Goal: Task Accomplishment & Management: Manage account settings

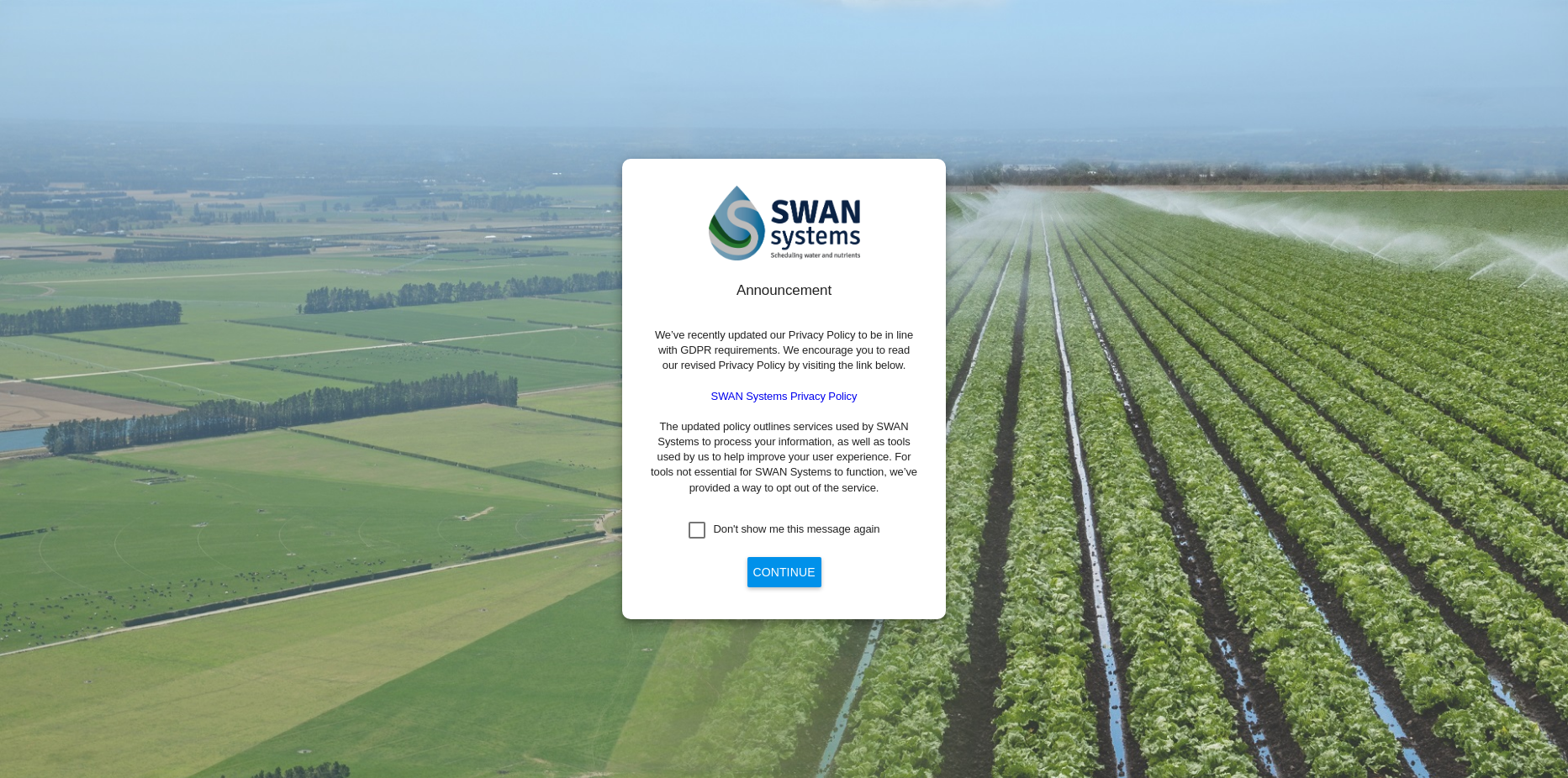
click at [796, 570] on button "Continue" at bounding box center [784, 572] width 74 height 31
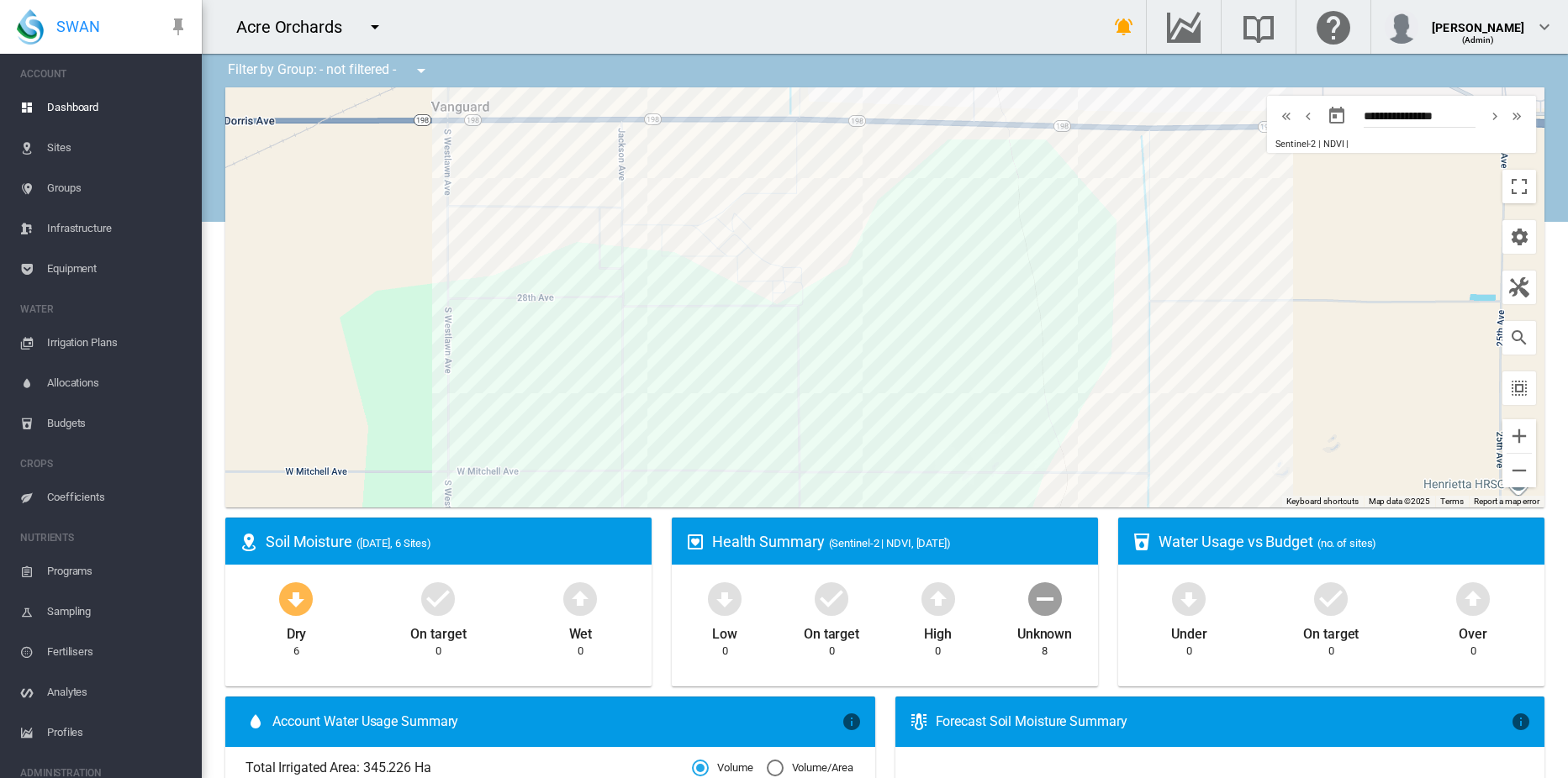
click at [380, 24] on md-icon "icon-menu-down" at bounding box center [375, 27] width 20 height 20
type input "***"
click at [433, 85] on span "Duxton Dried Fruits" at bounding box center [454, 90] width 110 height 15
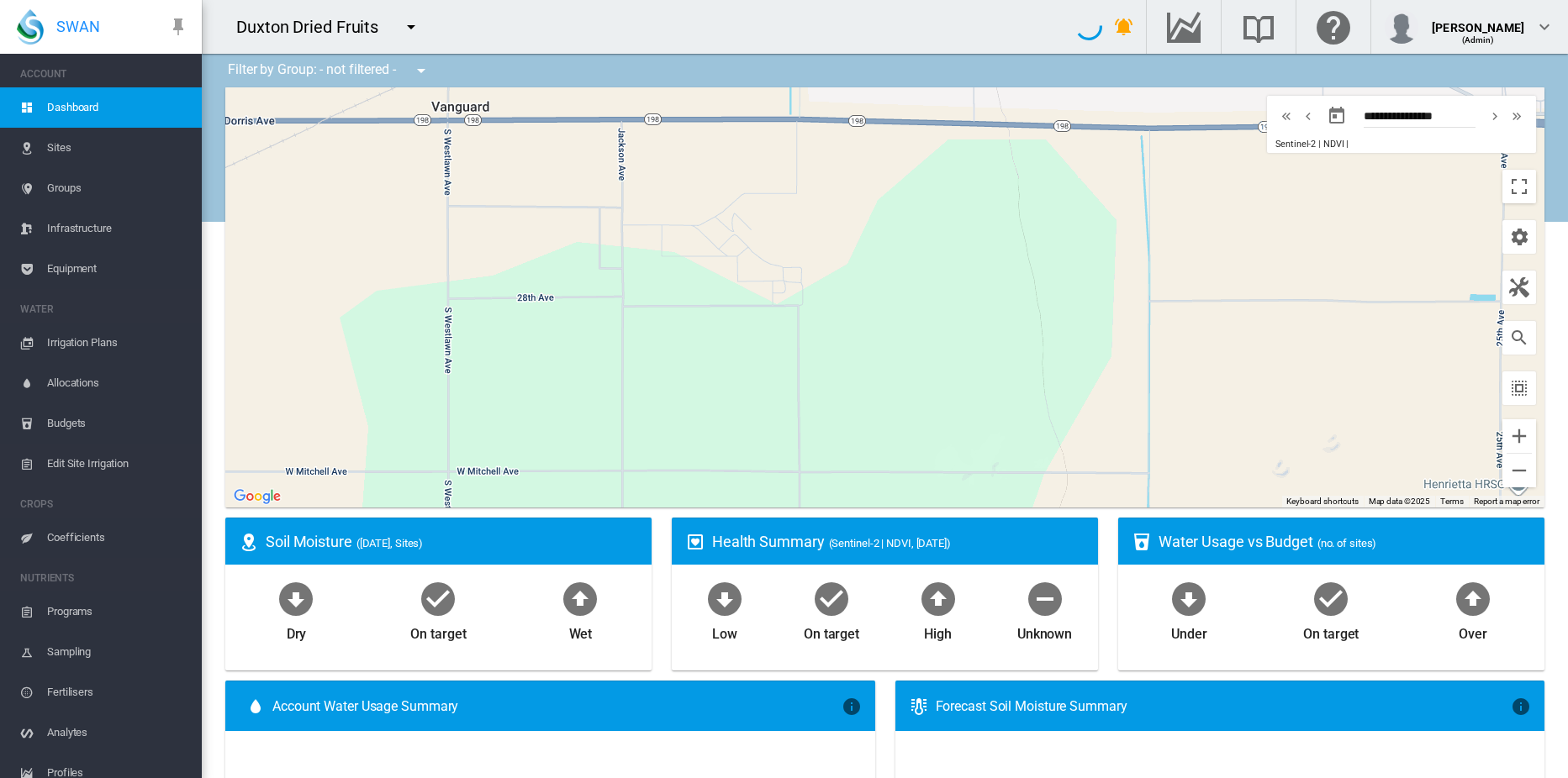
click at [78, 267] on span "Equipment" at bounding box center [117, 269] width 141 height 41
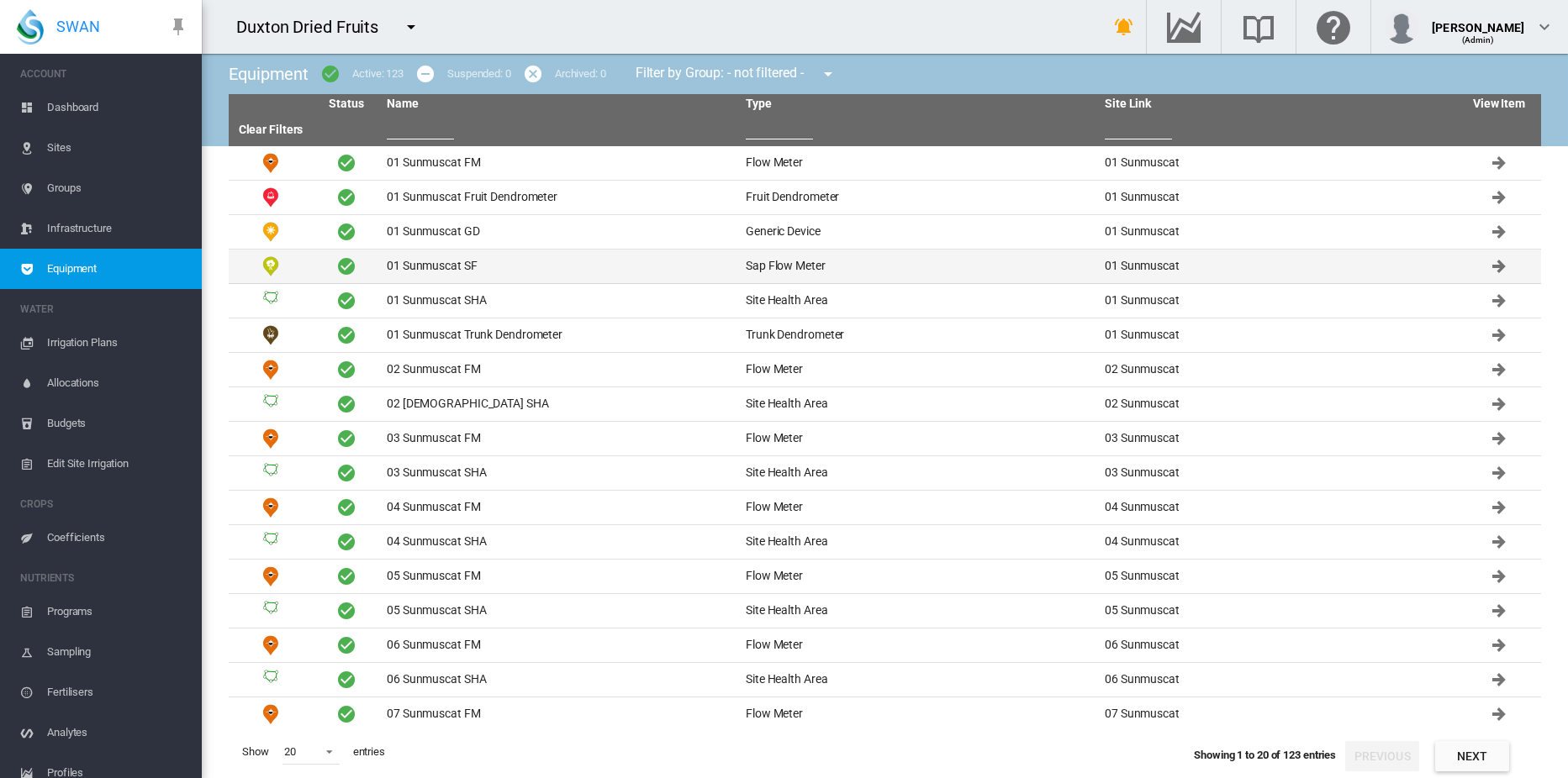
click at [438, 262] on td "01 Sunmuscat SF" at bounding box center [560, 266] width 359 height 33
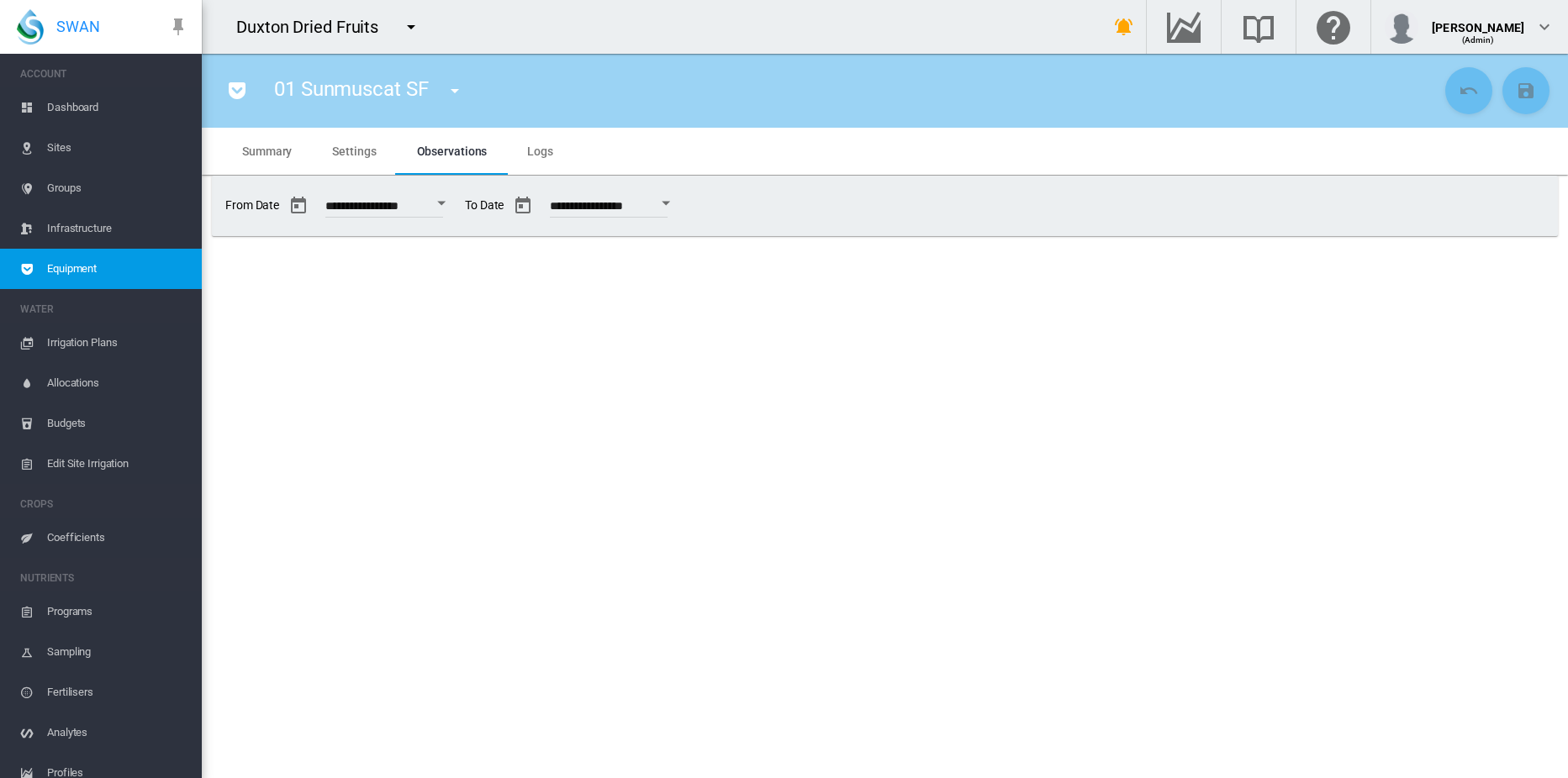
click at [372, 150] on span "Settings" at bounding box center [354, 151] width 43 height 14
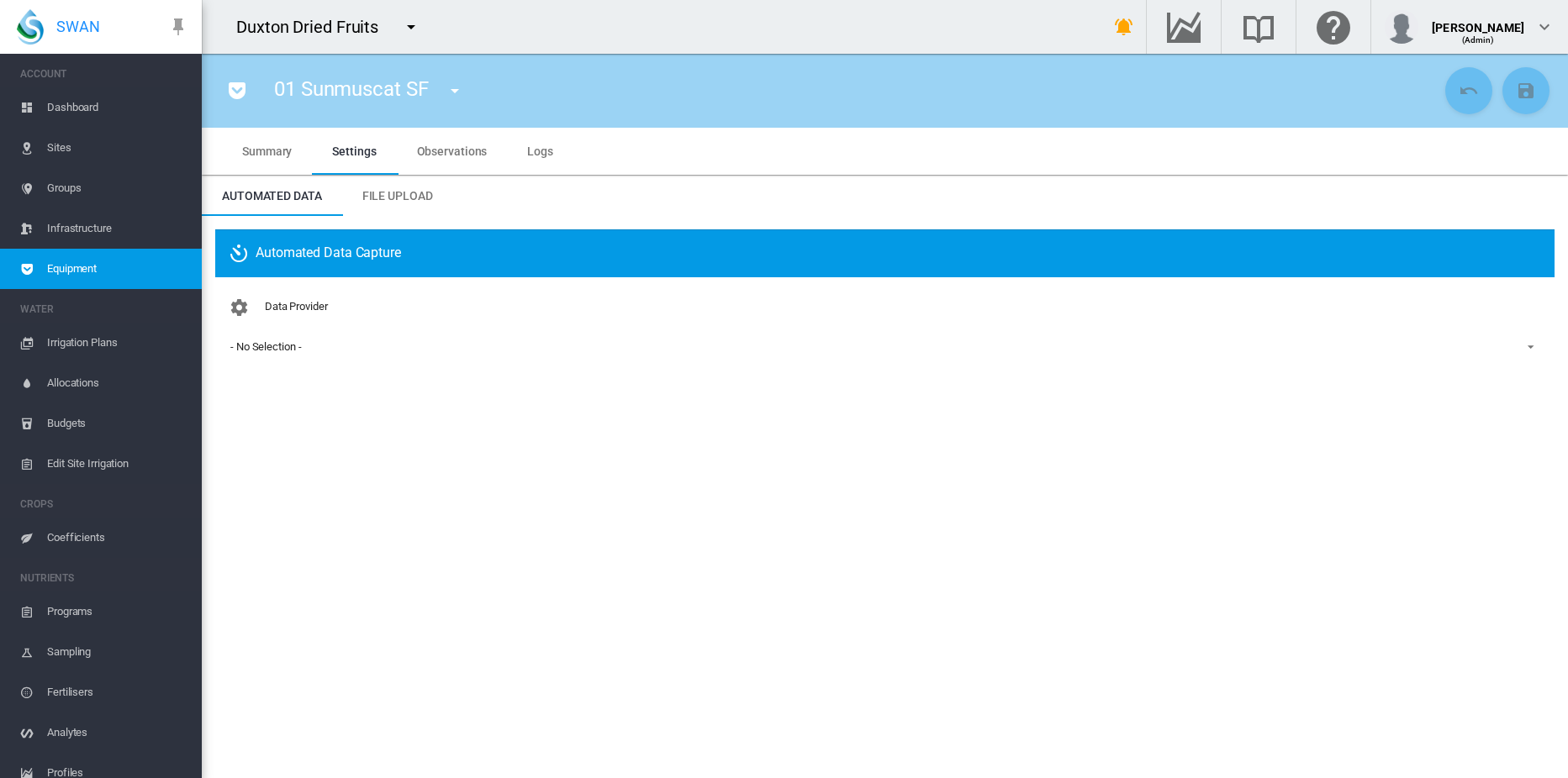
click at [257, 348] on div "- No Selection -" at bounding box center [265, 347] width 70 height 13
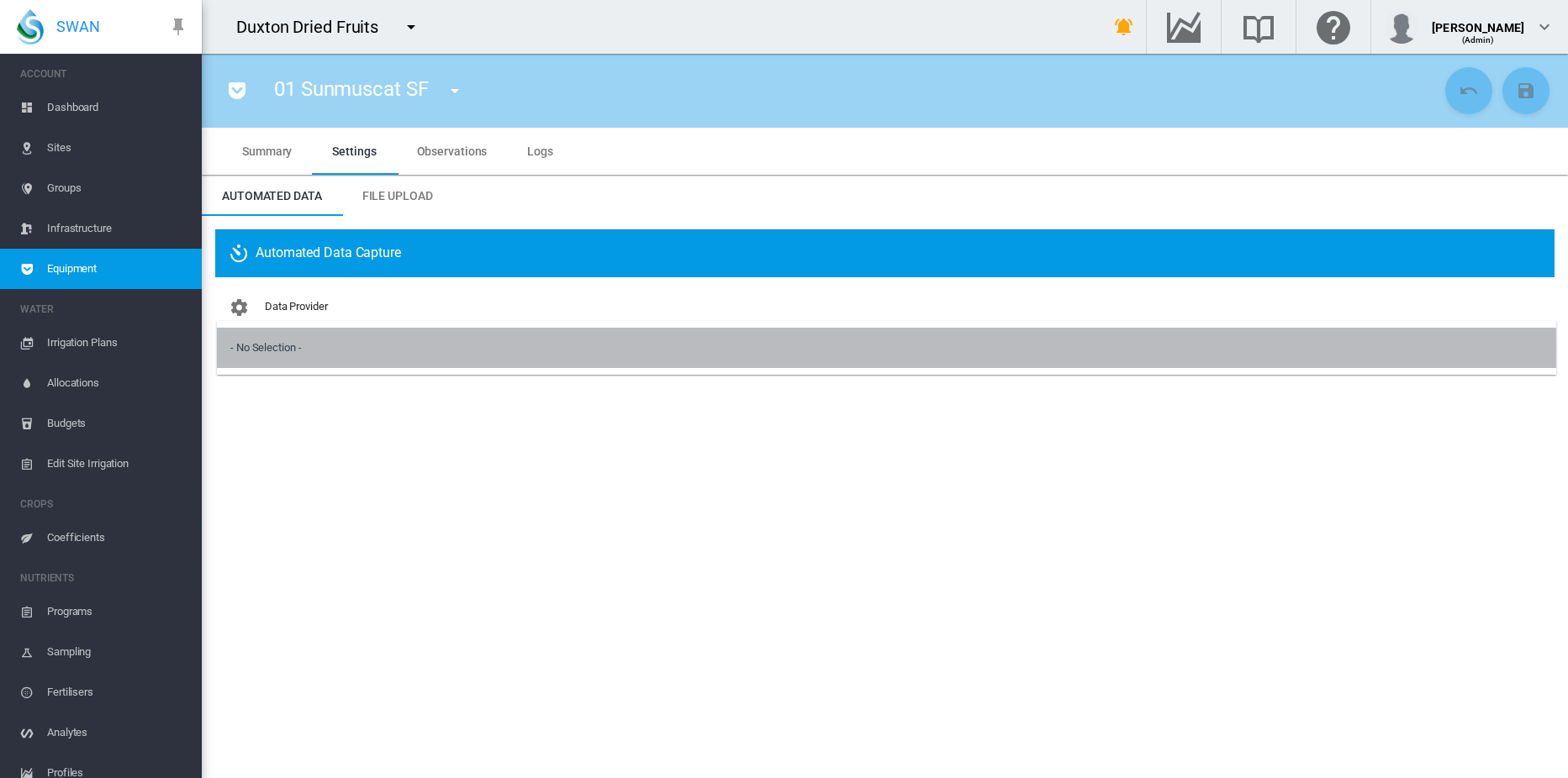
click at [261, 350] on div "- No Selection -" at bounding box center [265, 347] width 70 height 15
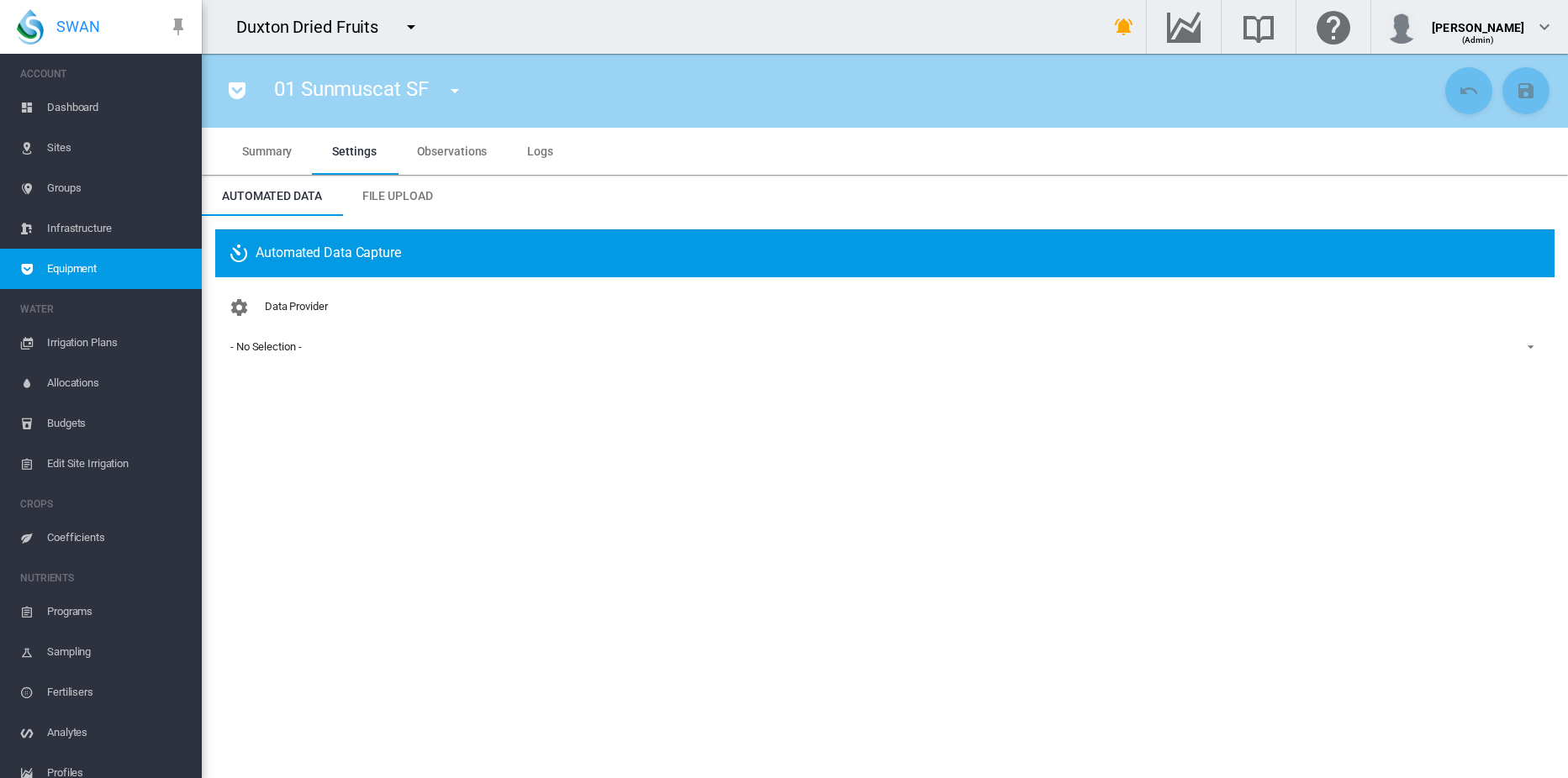
click at [239, 87] on md-icon "icon-pocket" at bounding box center [237, 90] width 20 height 20
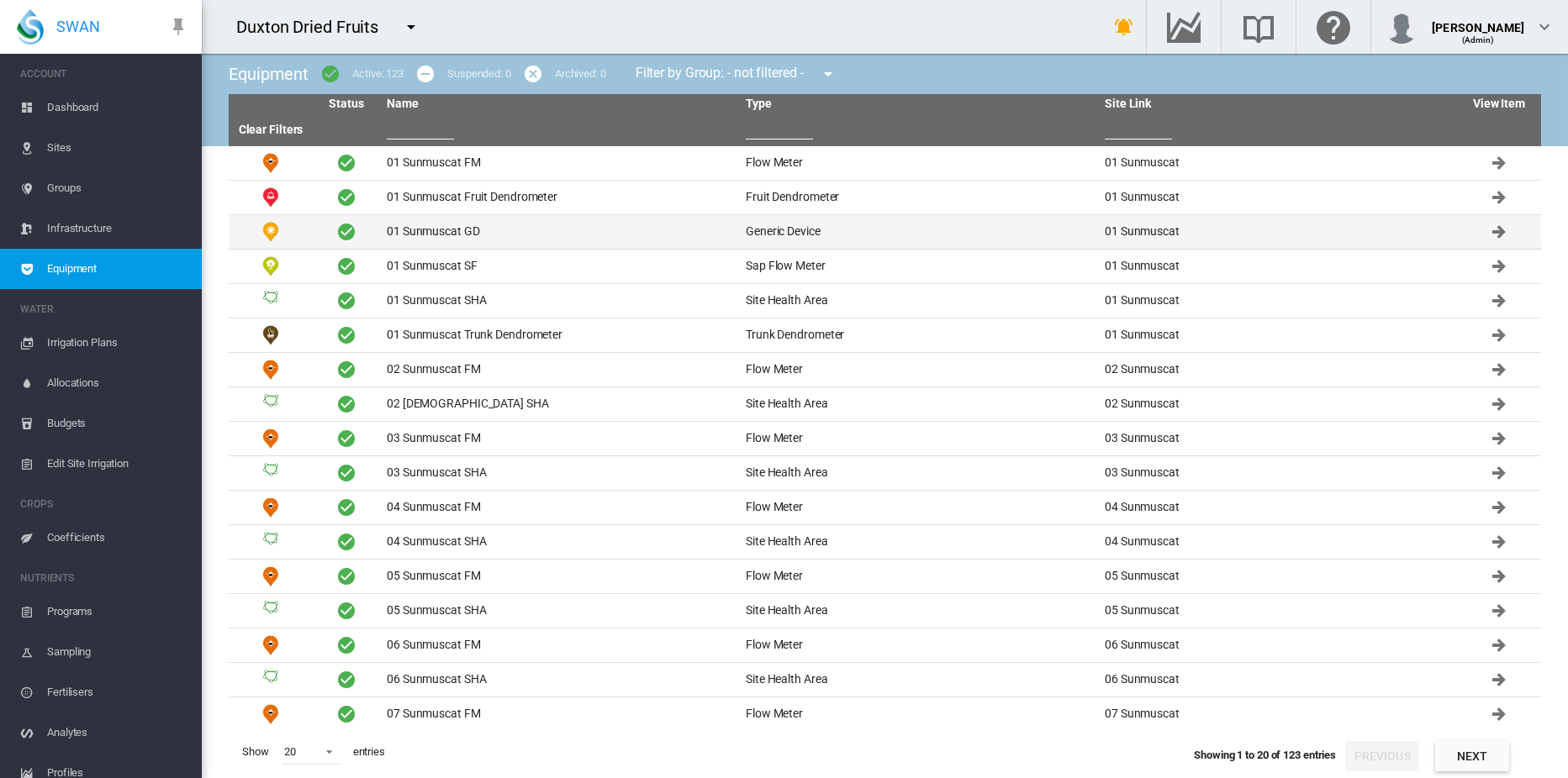
click at [441, 228] on td "01 Sunmuscat GD" at bounding box center [560, 231] width 359 height 33
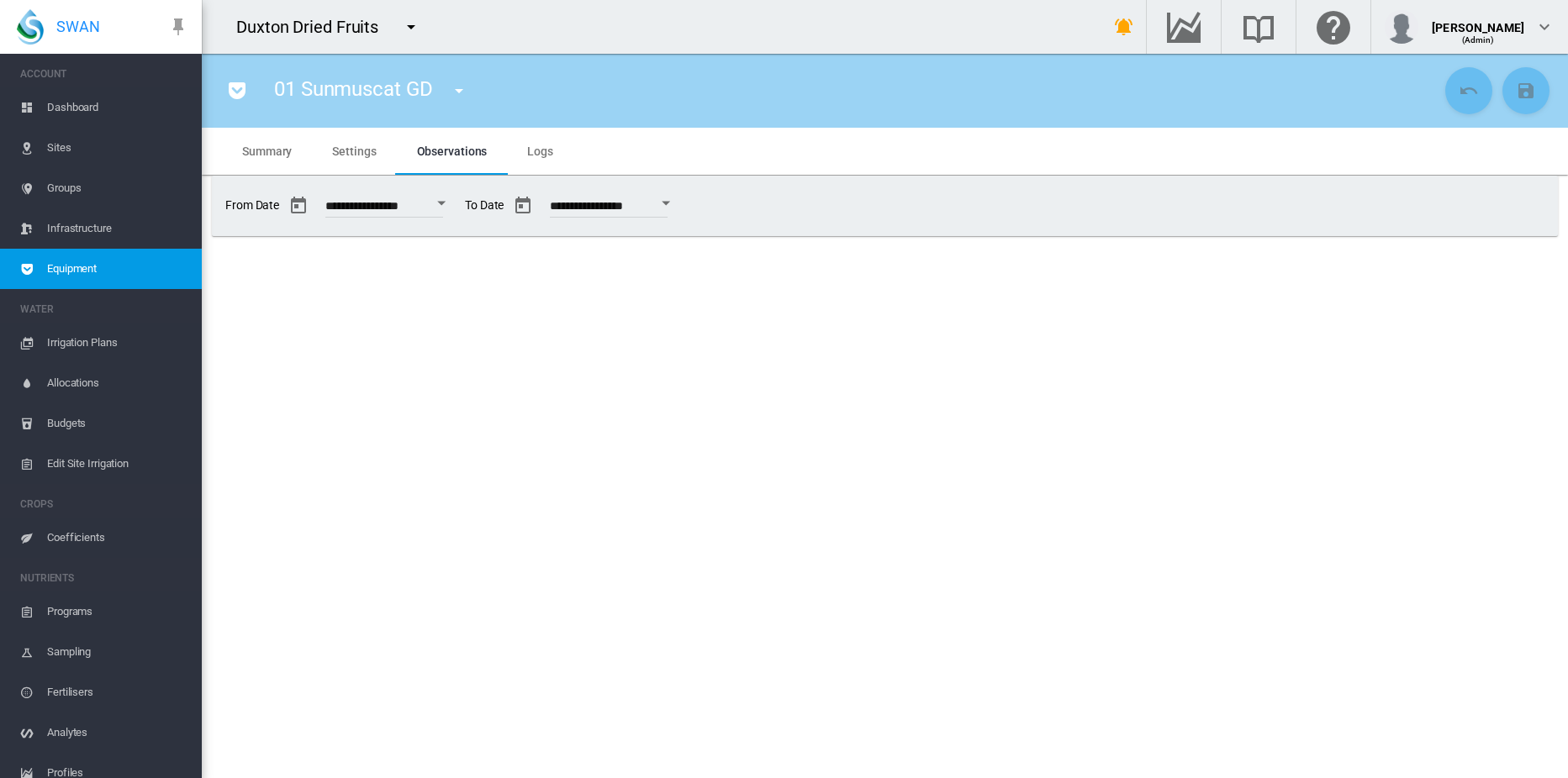
click at [235, 90] on md-icon "icon-pocket" at bounding box center [237, 90] width 20 height 20
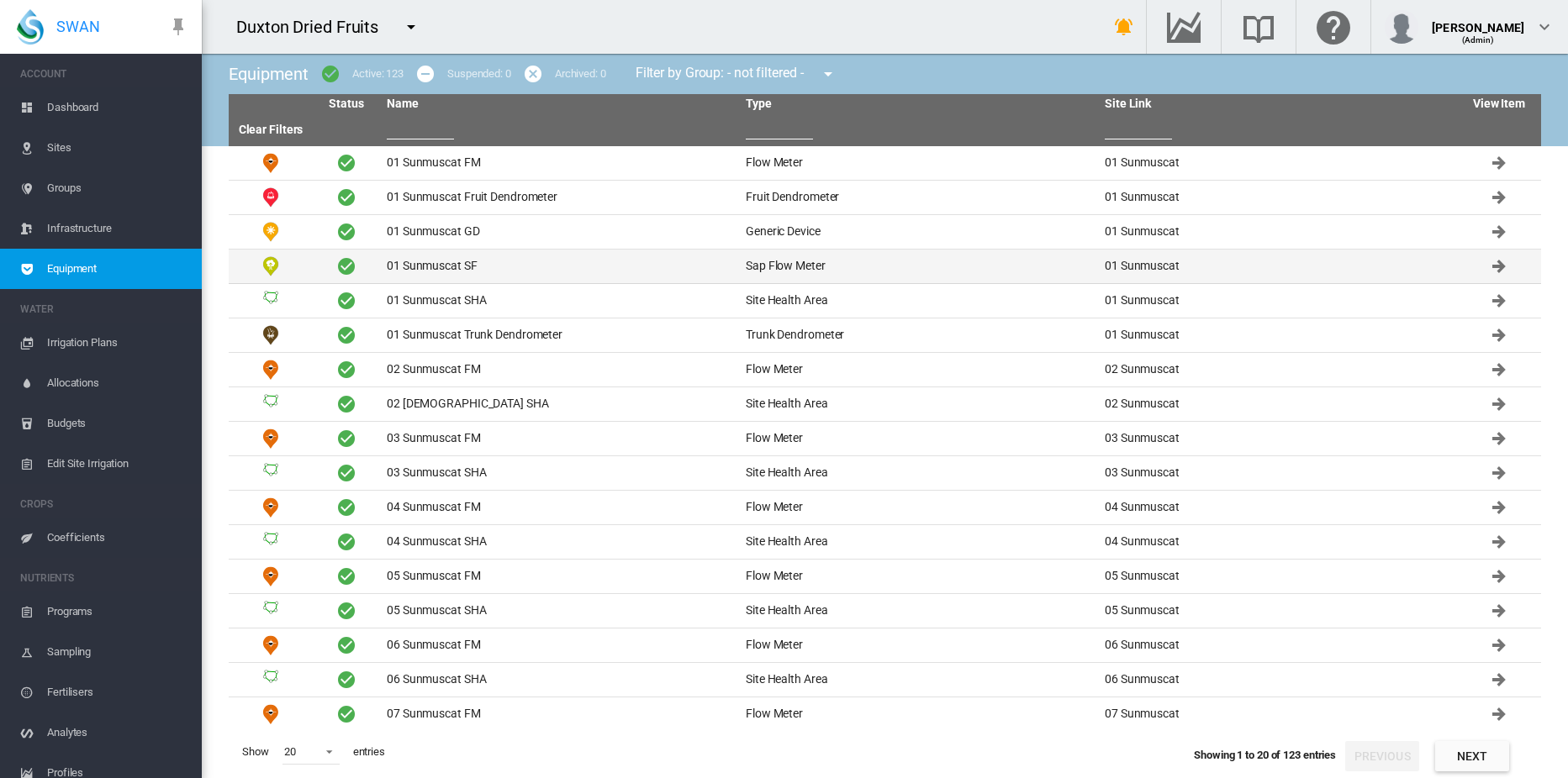
click at [468, 264] on td "01 Sunmuscat SF" at bounding box center [560, 266] width 359 height 33
